Goal: Task Accomplishment & Management: Manage account settings

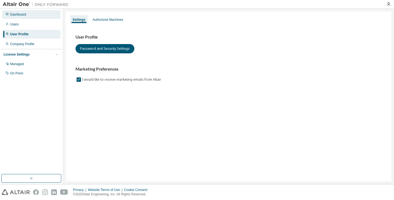
click at [36, 18] on div "Dashboard" at bounding box center [31, 14] width 58 height 9
click at [116, 52] on button "Password and Security Settings" at bounding box center [104, 48] width 59 height 9
click at [16, 11] on div "Dashboard" at bounding box center [31, 14] width 58 height 9
